Goal: Communication & Community: Ask a question

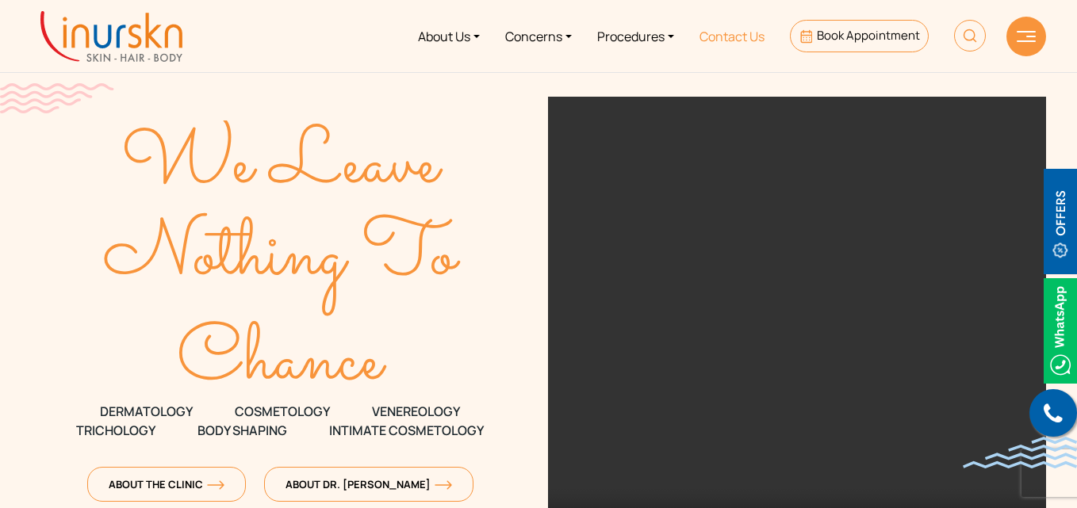
click at [719, 39] on link "Contact Us" at bounding box center [732, 35] width 90 height 59
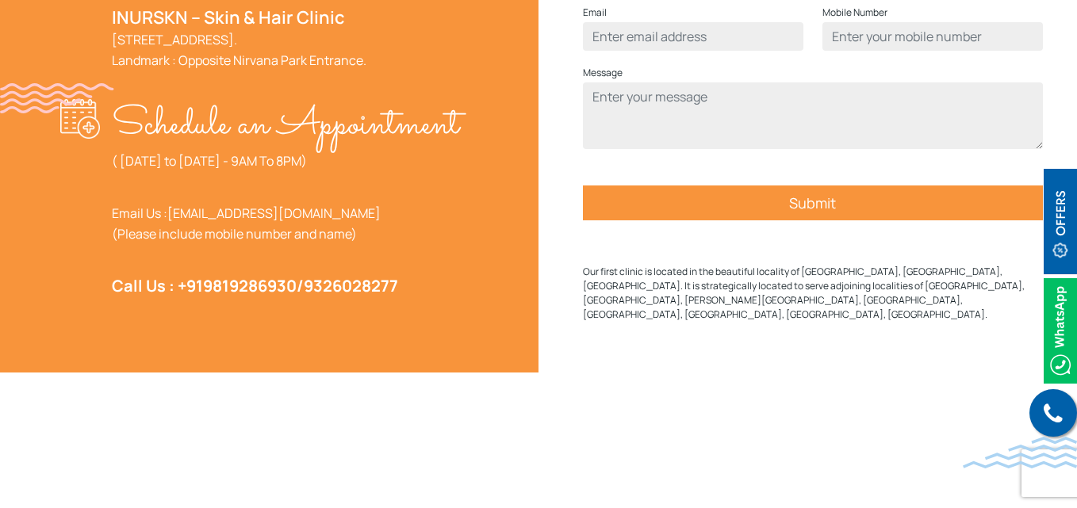
scroll to position [714, 0]
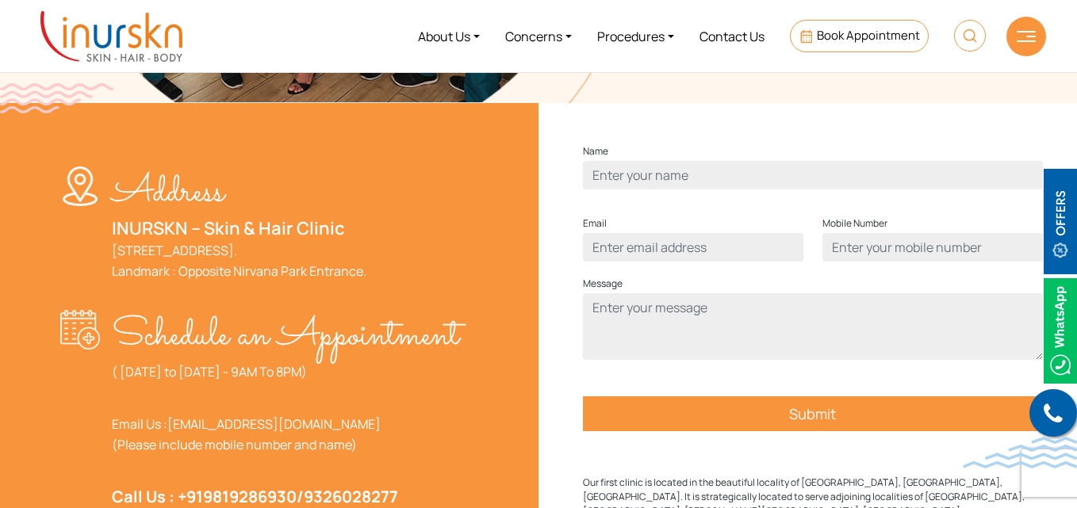
scroll to position [476, 0]
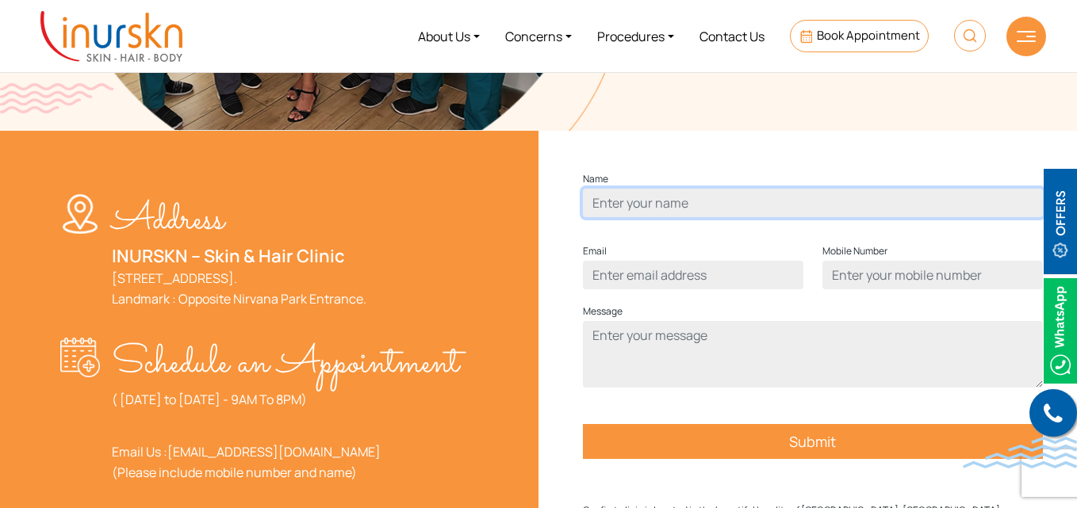
click at [715, 217] on input "Contact form" at bounding box center [813, 203] width 460 height 29
type input "test"
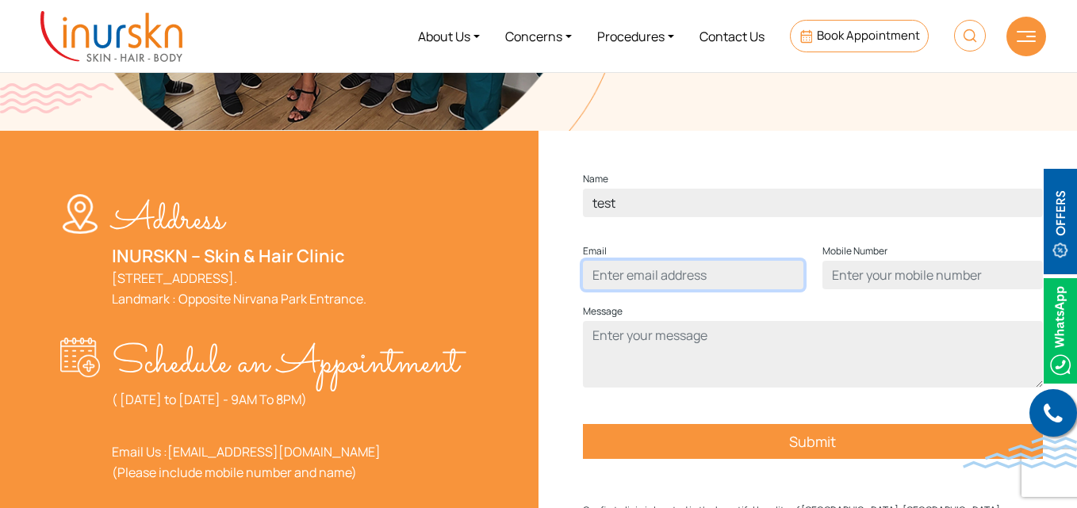
click at [665, 290] on input "Contact form" at bounding box center [693, 275] width 221 height 29
type input "test@gmail.com"
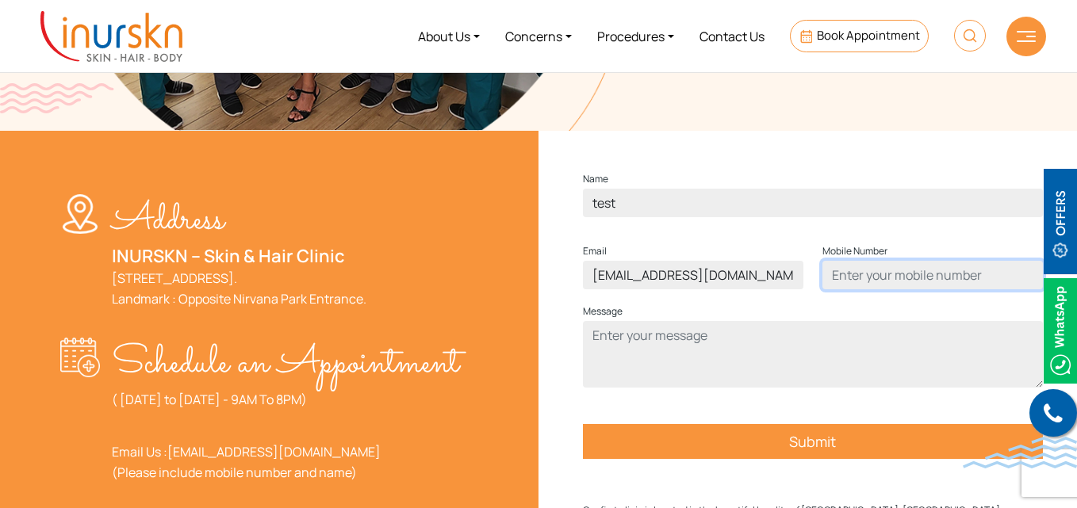
click at [874, 290] on input "Contact form" at bounding box center [933, 275] width 221 height 29
type input "1234567890"
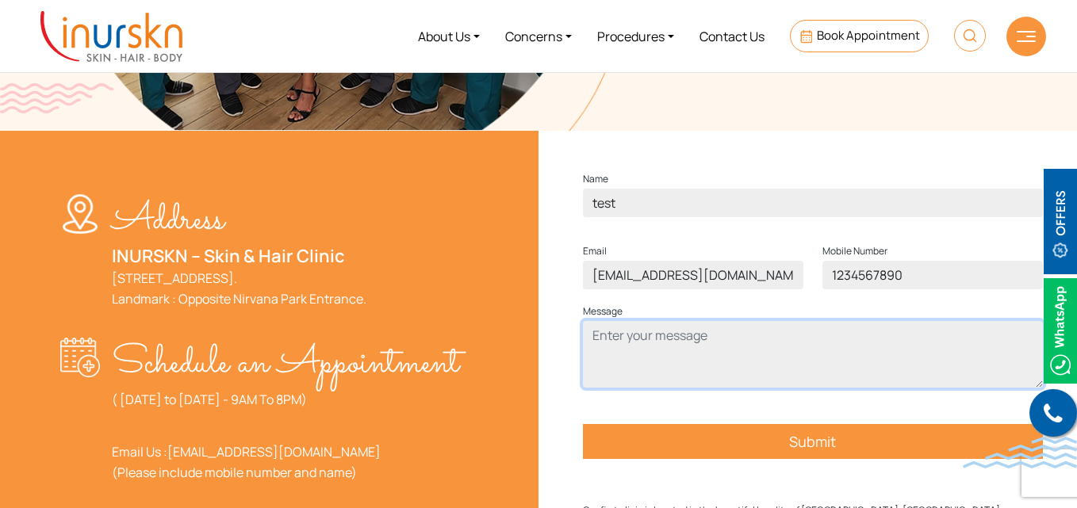
click at [731, 369] on textarea "Contact form" at bounding box center [813, 354] width 460 height 67
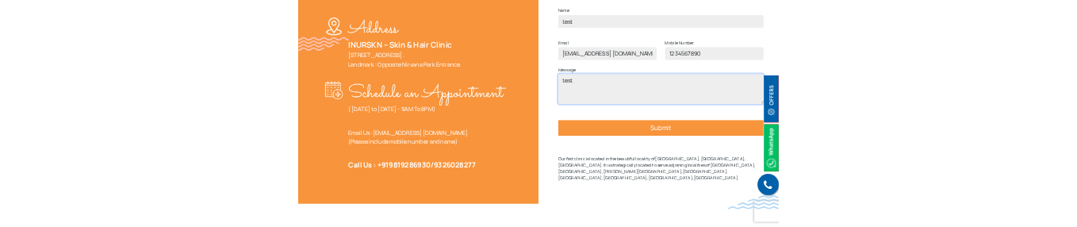
scroll to position [635, 0]
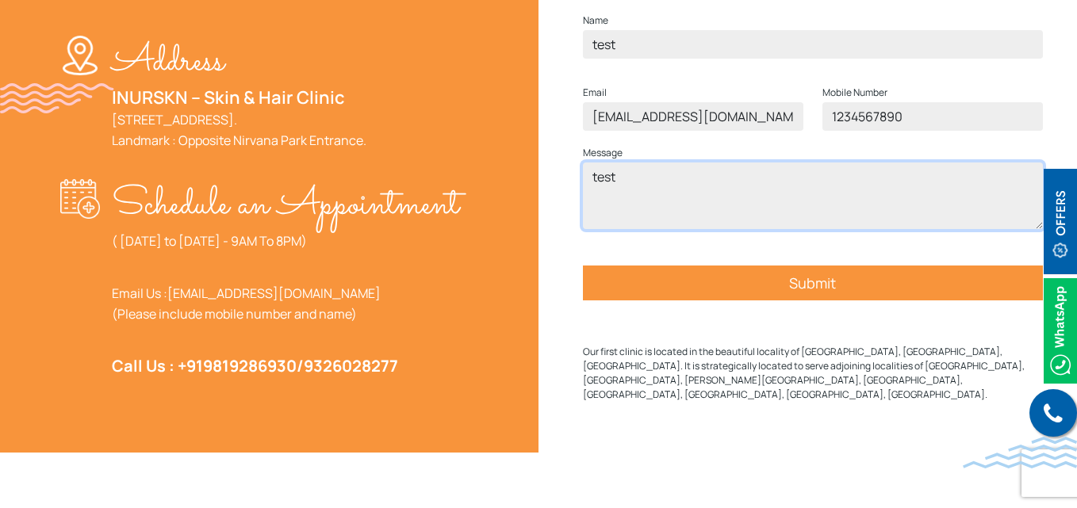
type textarea "test"
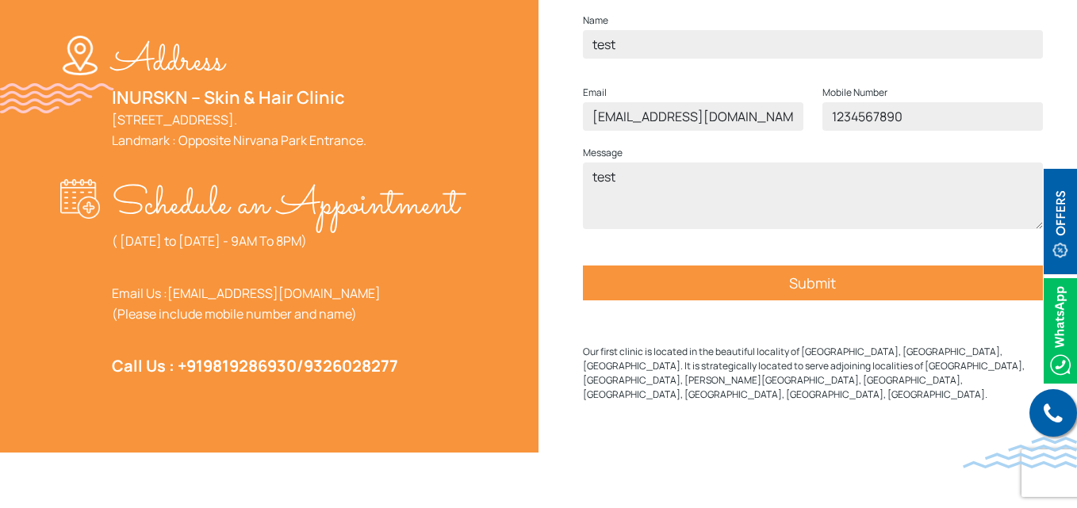
click at [779, 301] on input "Submit" at bounding box center [813, 283] width 460 height 35
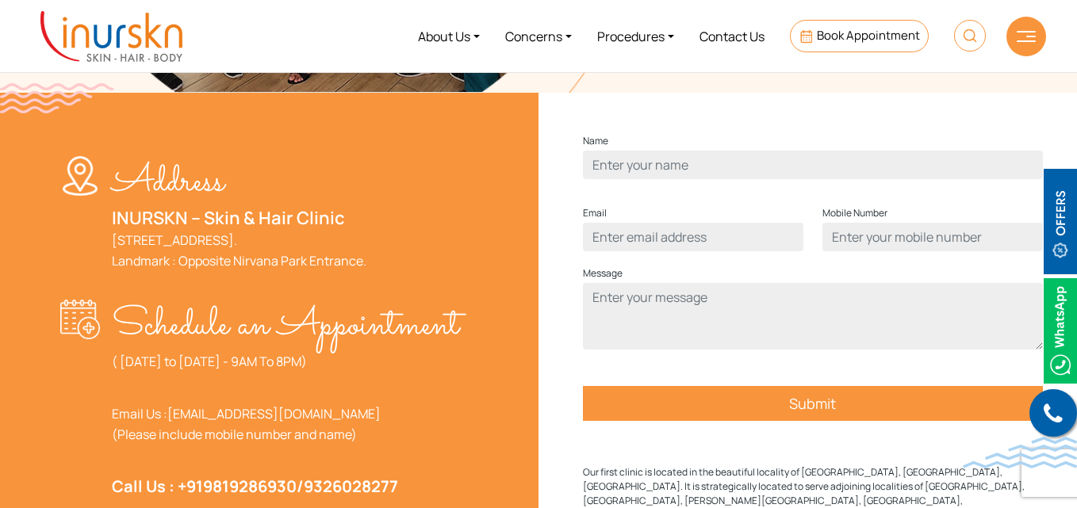
scroll to position [476, 0]
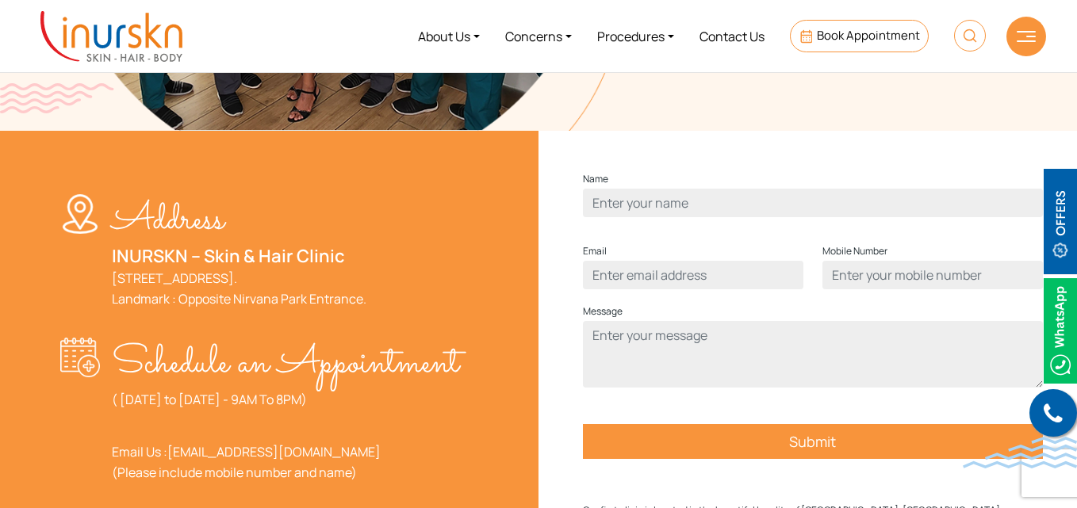
click at [178, 49] on img at bounding box center [111, 36] width 142 height 51
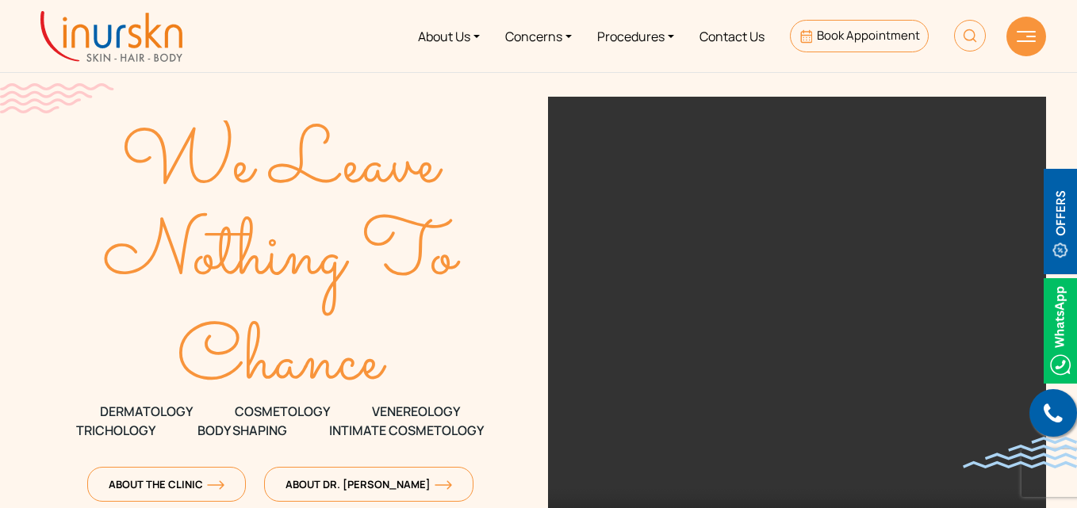
click at [1064, 232] on img at bounding box center [1060, 221] width 33 height 105
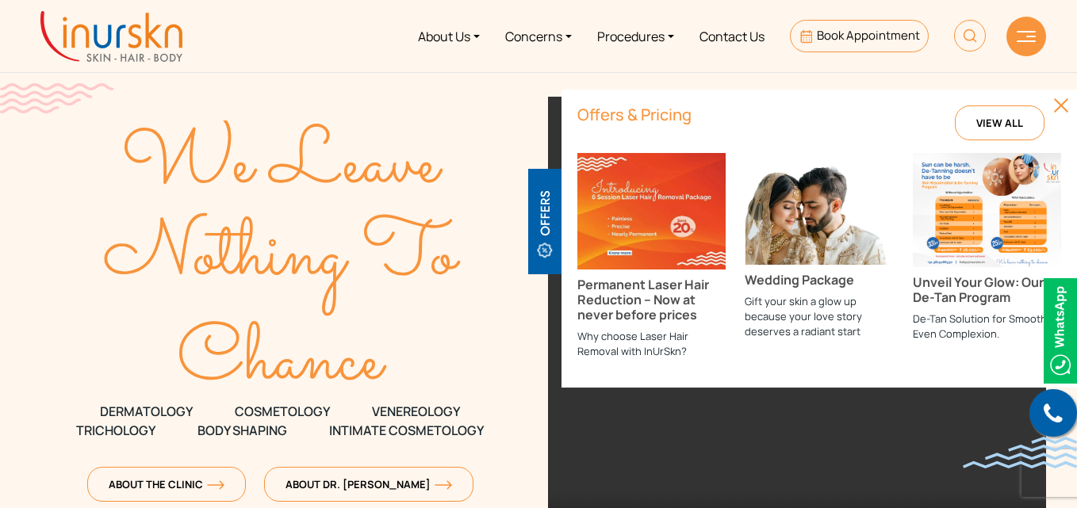
click at [1057, 104] on img at bounding box center [1061, 106] width 16 height 16
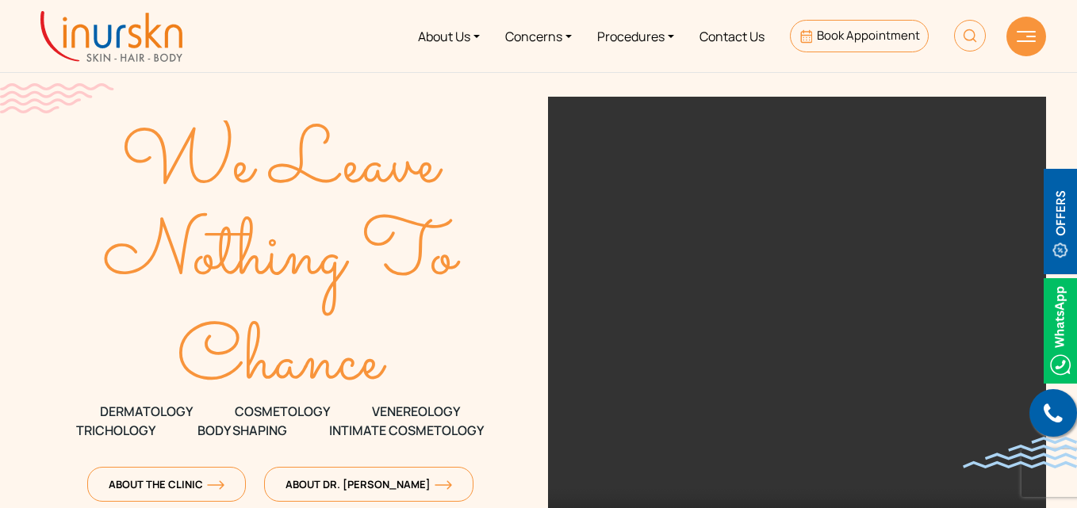
click at [1017, 35] on img at bounding box center [1026, 36] width 19 height 11
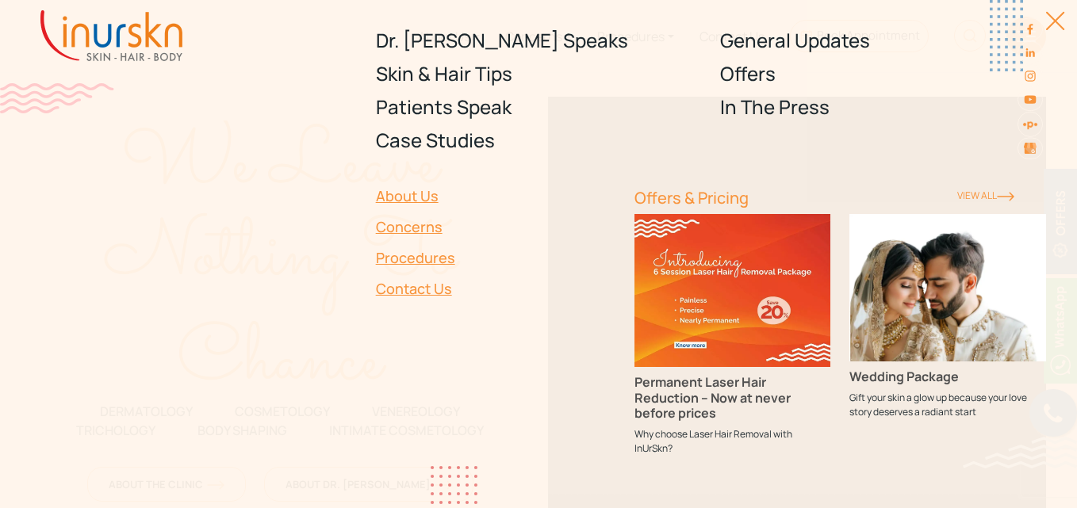
click at [1049, 28] on div at bounding box center [1047, 29] width 36 height 36
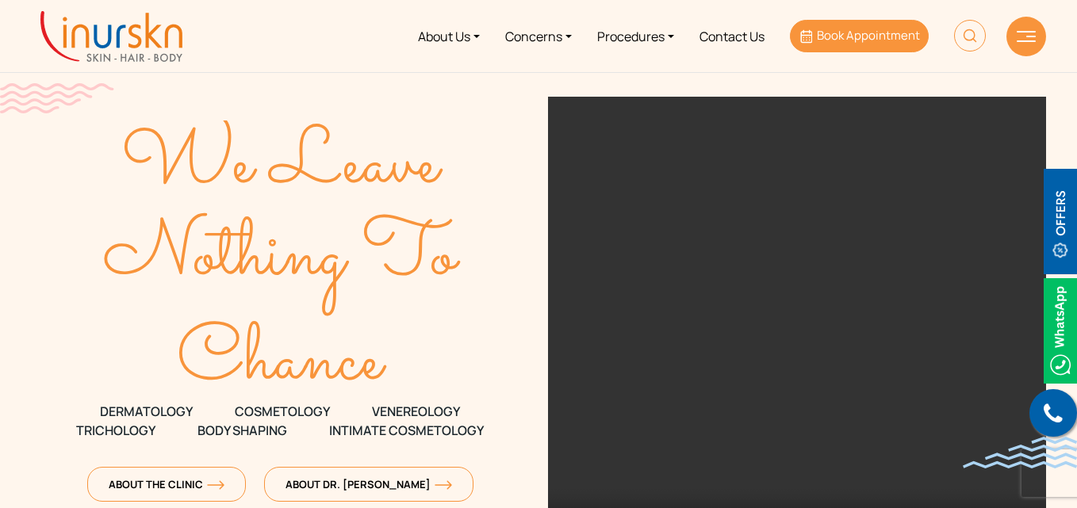
click at [865, 35] on span "Book Appointment" at bounding box center [868, 35] width 103 height 17
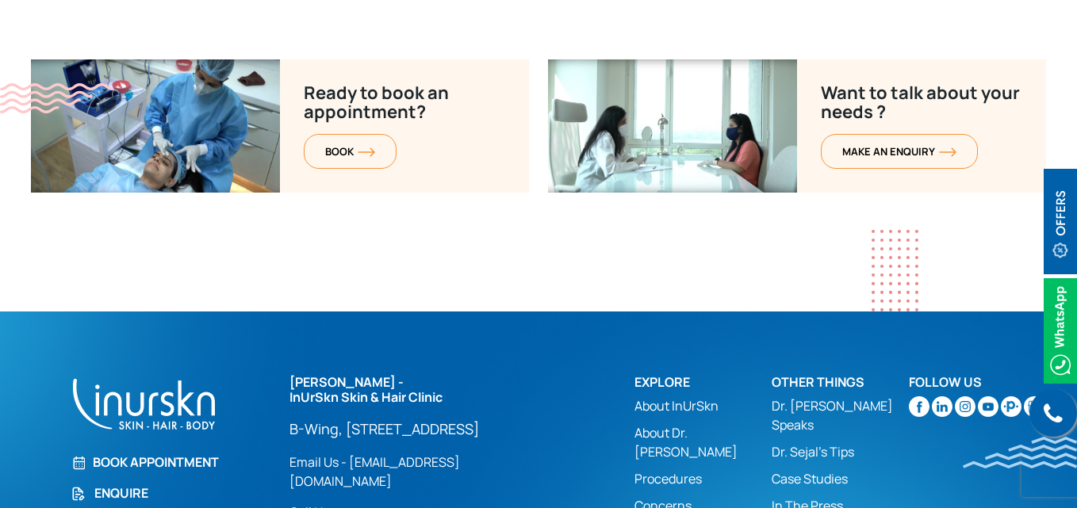
scroll to position [6724, 0]
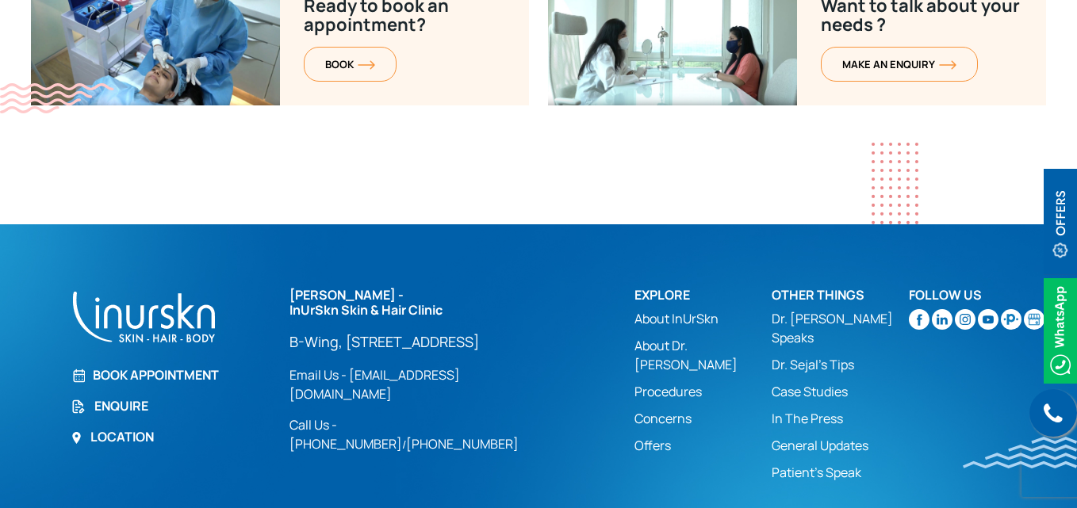
click at [114, 397] on link "Enquire" at bounding box center [171, 406] width 200 height 19
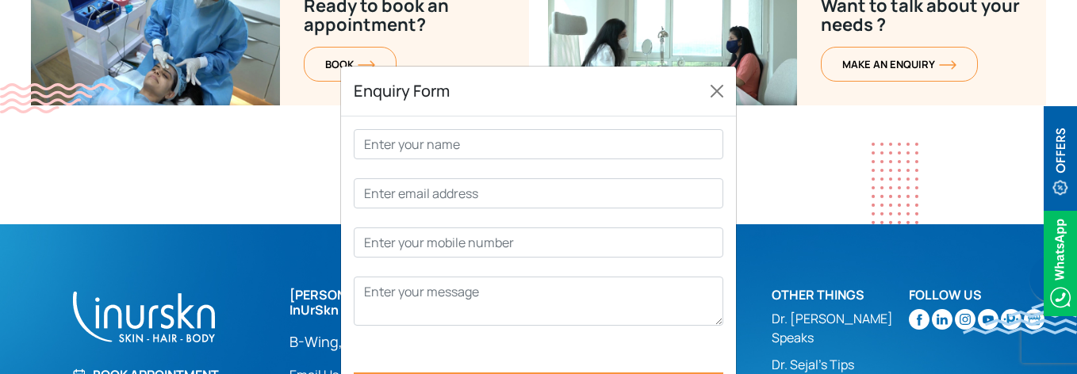
scroll to position [6376, 0]
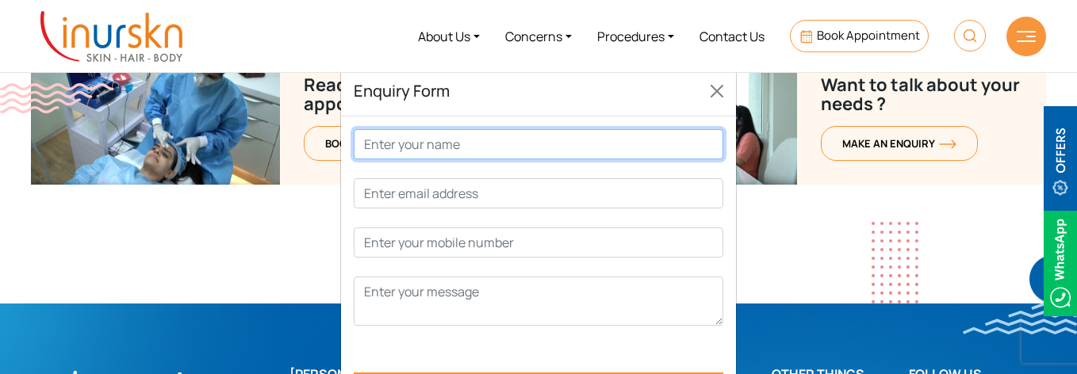
click at [397, 144] on input "Contact form" at bounding box center [539, 144] width 370 height 30
type input "test"
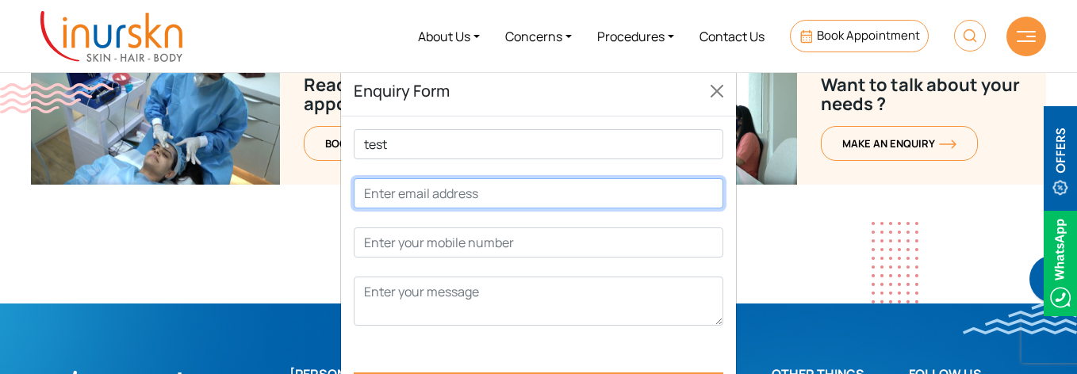
click at [416, 195] on input "Contact form" at bounding box center [539, 193] width 370 height 30
type input "[EMAIL_ADDRESS][DOMAIN_NAME]"
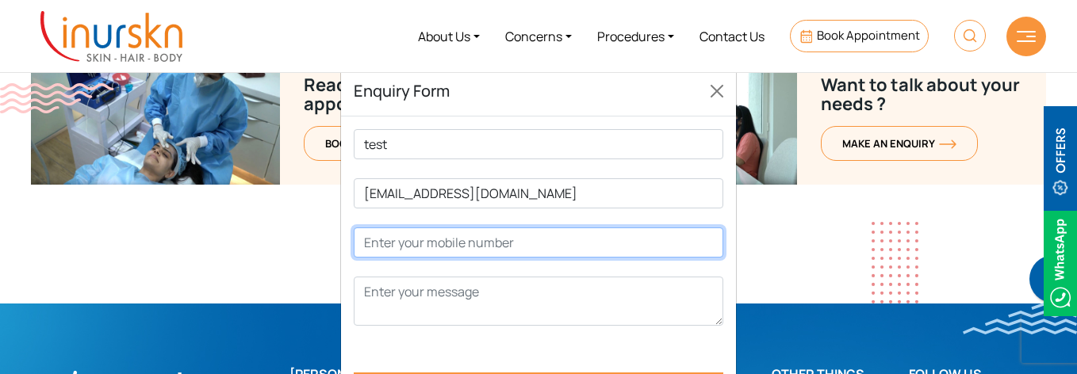
click at [412, 240] on input "Contact form" at bounding box center [539, 243] width 370 height 30
type input "1234567890"
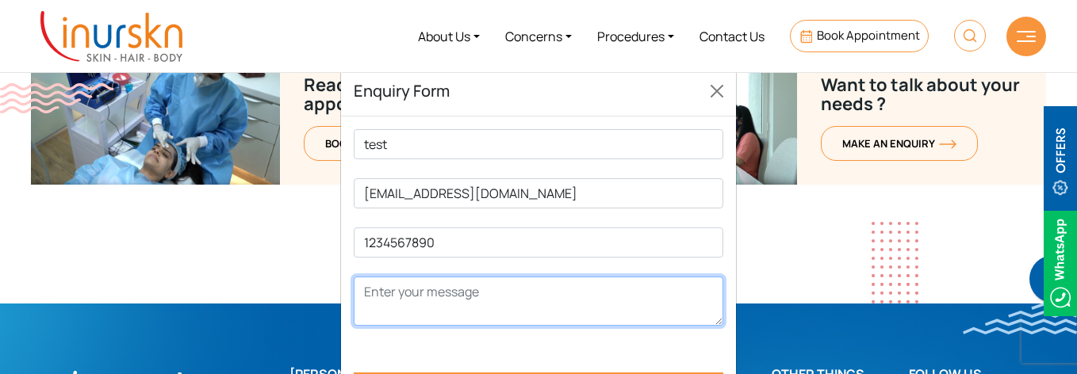
click at [429, 299] on textarea "Contact form" at bounding box center [539, 301] width 370 height 49
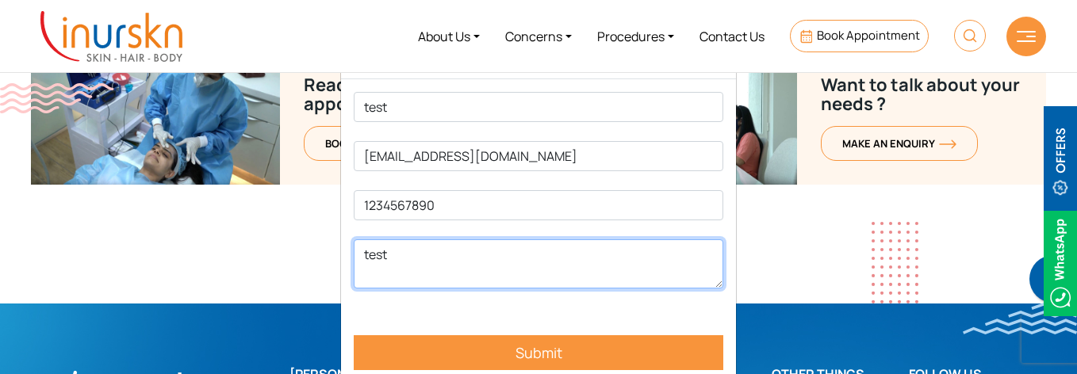
scroll to position [57, 0]
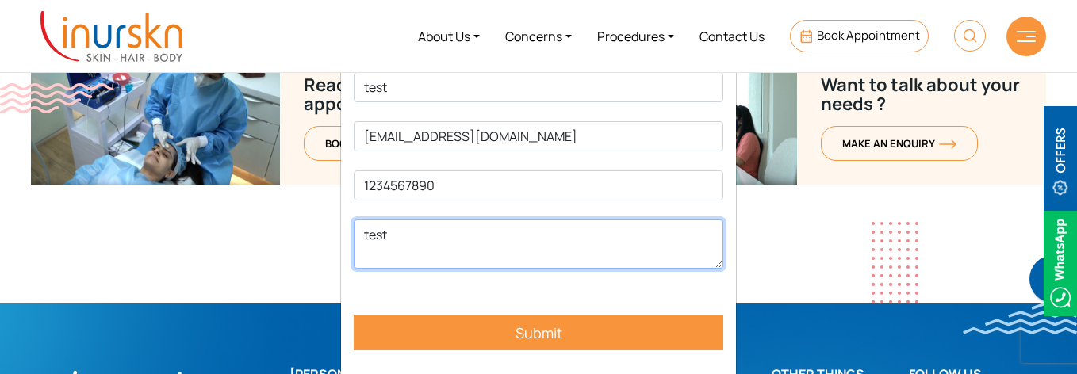
type textarea "test"
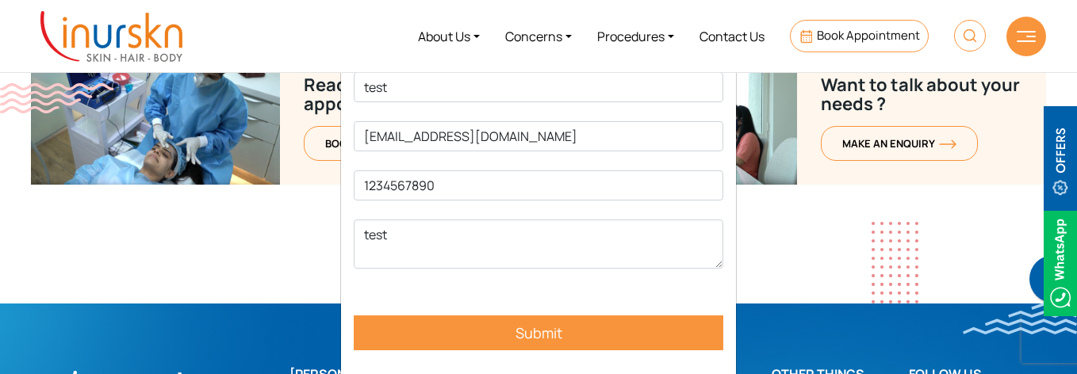
click at [462, 337] on input "Submit" at bounding box center [539, 333] width 370 height 35
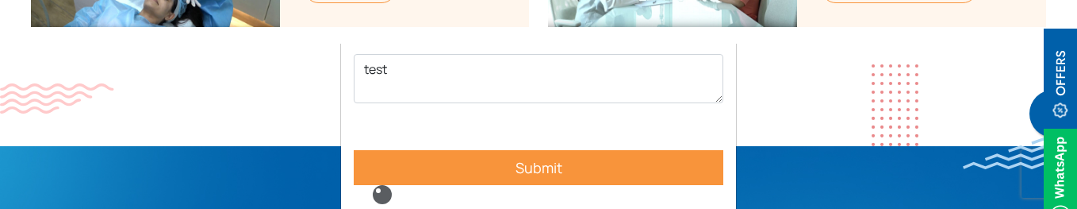
scroll to position [6203, 0]
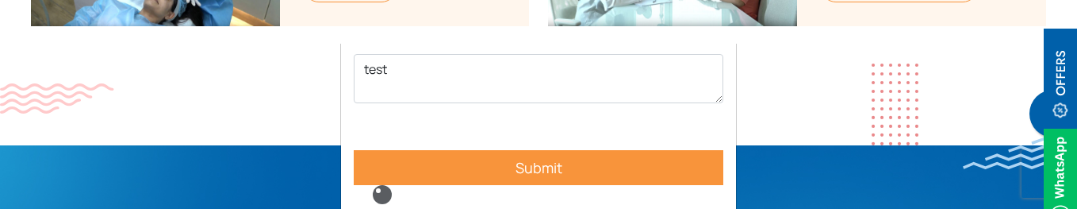
click at [503, 155] on input "Submit" at bounding box center [539, 167] width 370 height 35
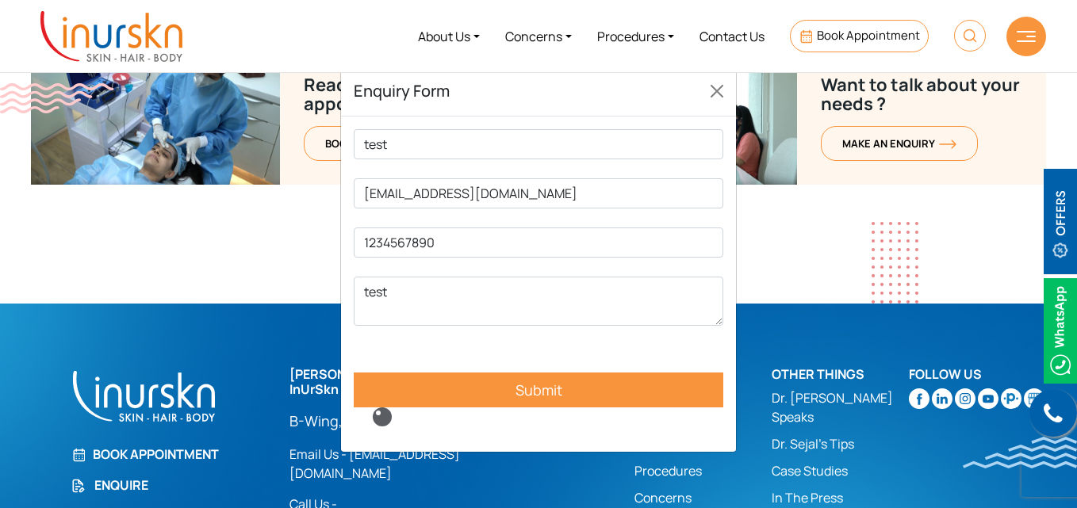
scroll to position [0, 0]
